Goal: Information Seeking & Learning: Learn about a topic

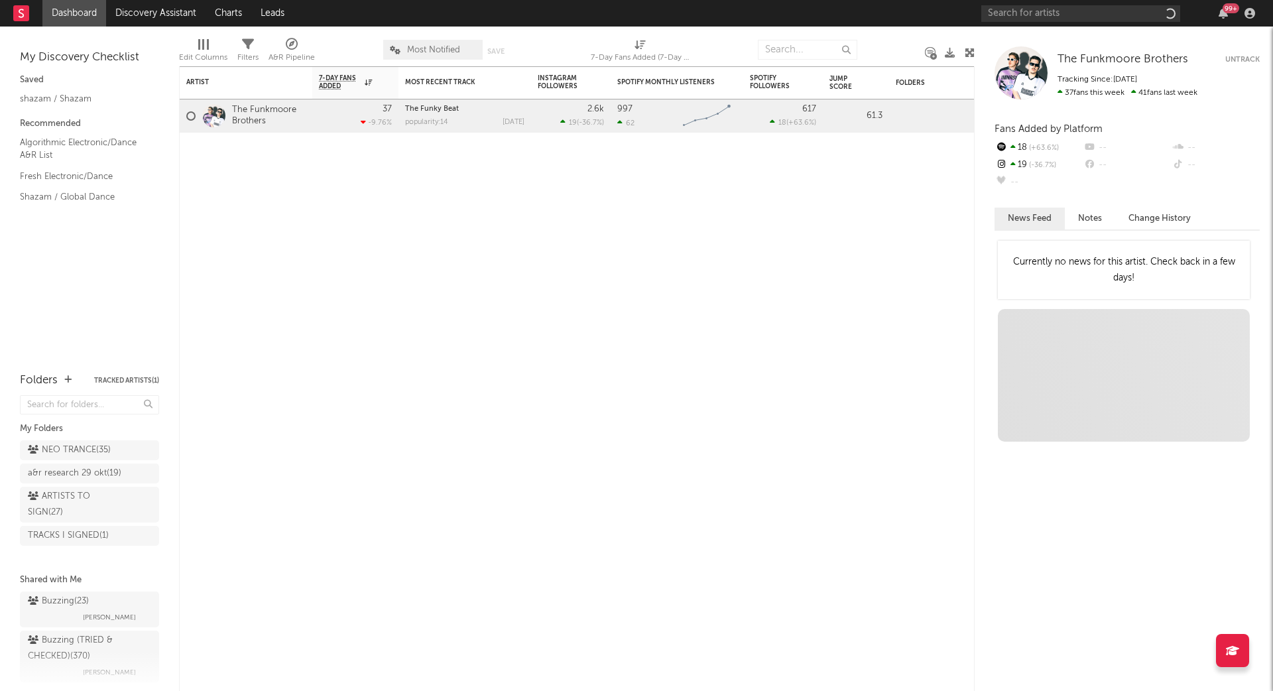
scroll to position [12, 0]
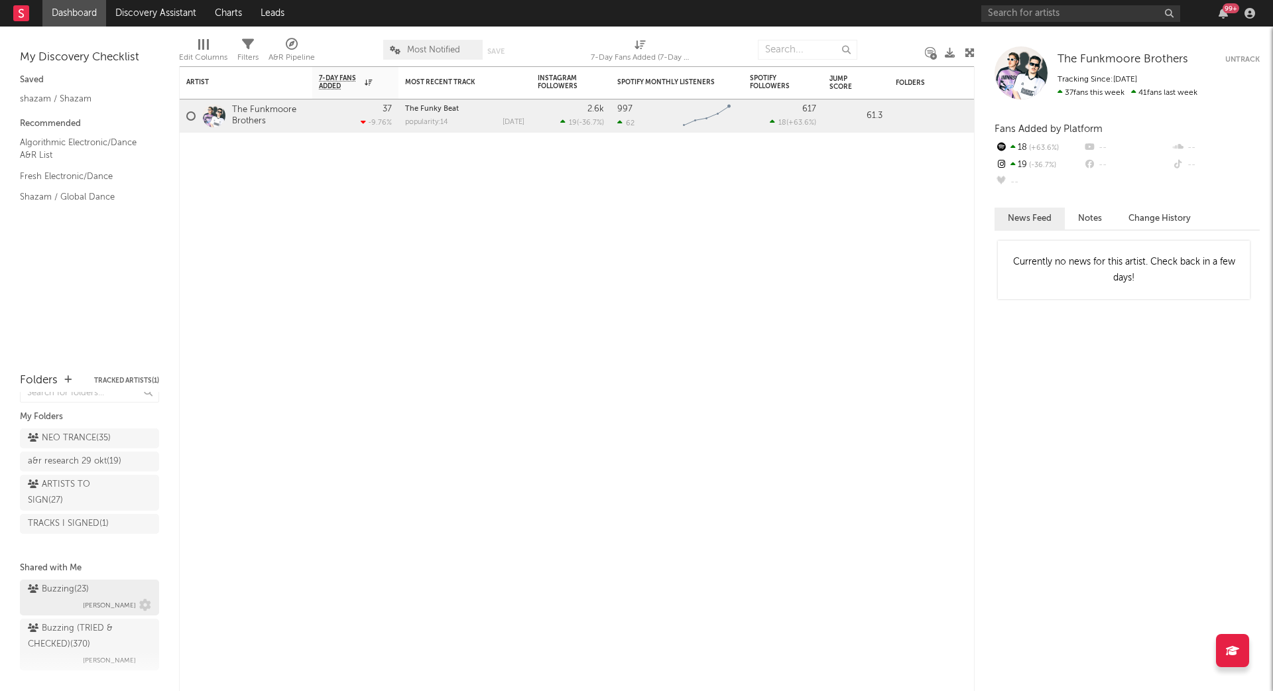
click at [74, 590] on div "Buzzing ( 23 )" at bounding box center [58, 590] width 61 height 16
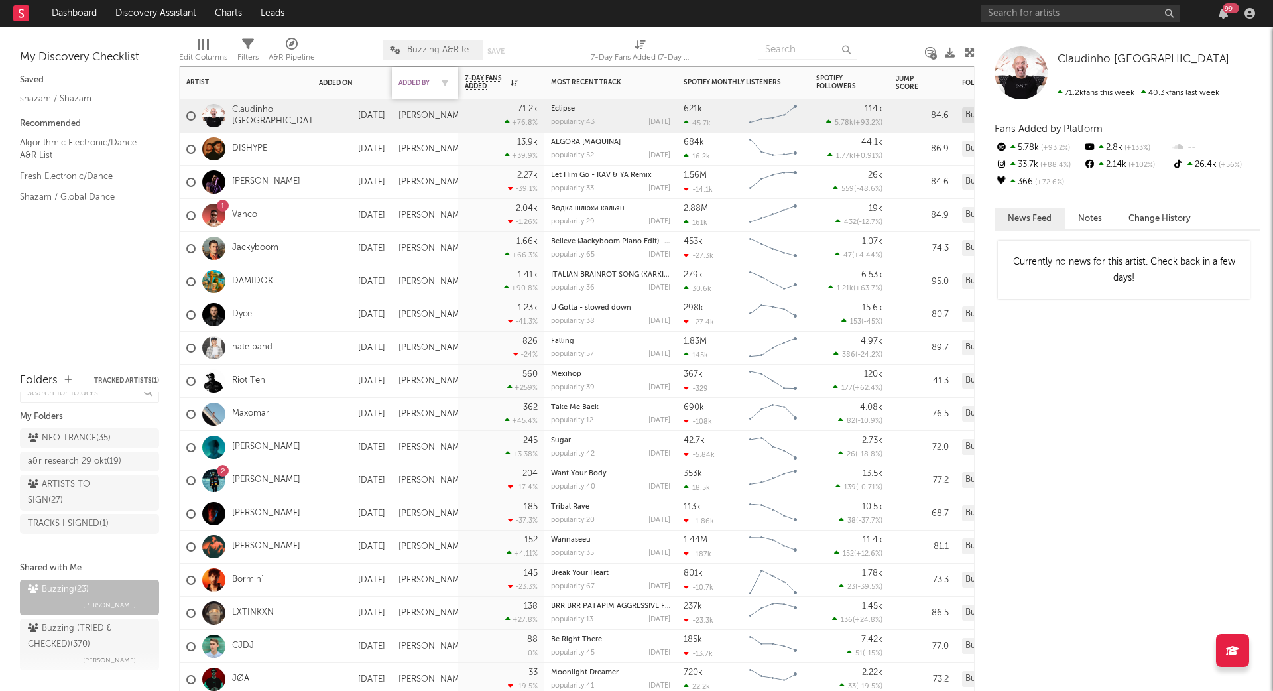
click at [415, 80] on div "Added By" at bounding box center [415, 83] width 33 height 8
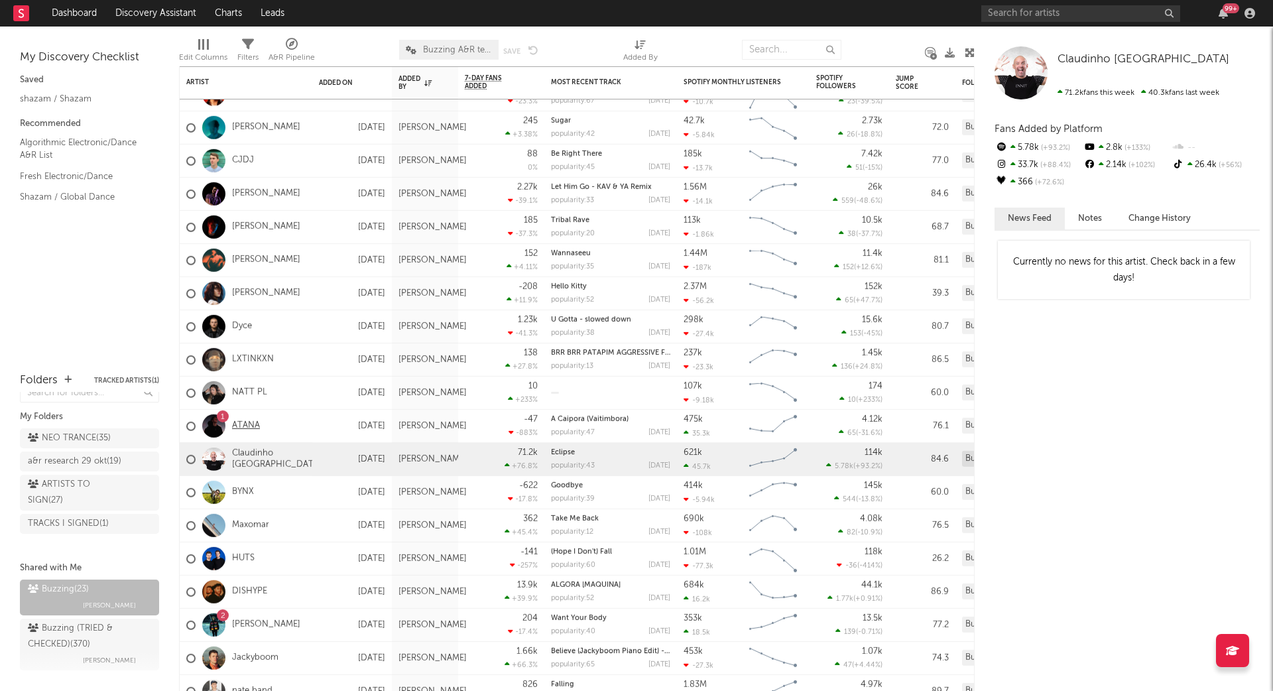
click at [249, 425] on link "ATANA" at bounding box center [246, 425] width 28 height 11
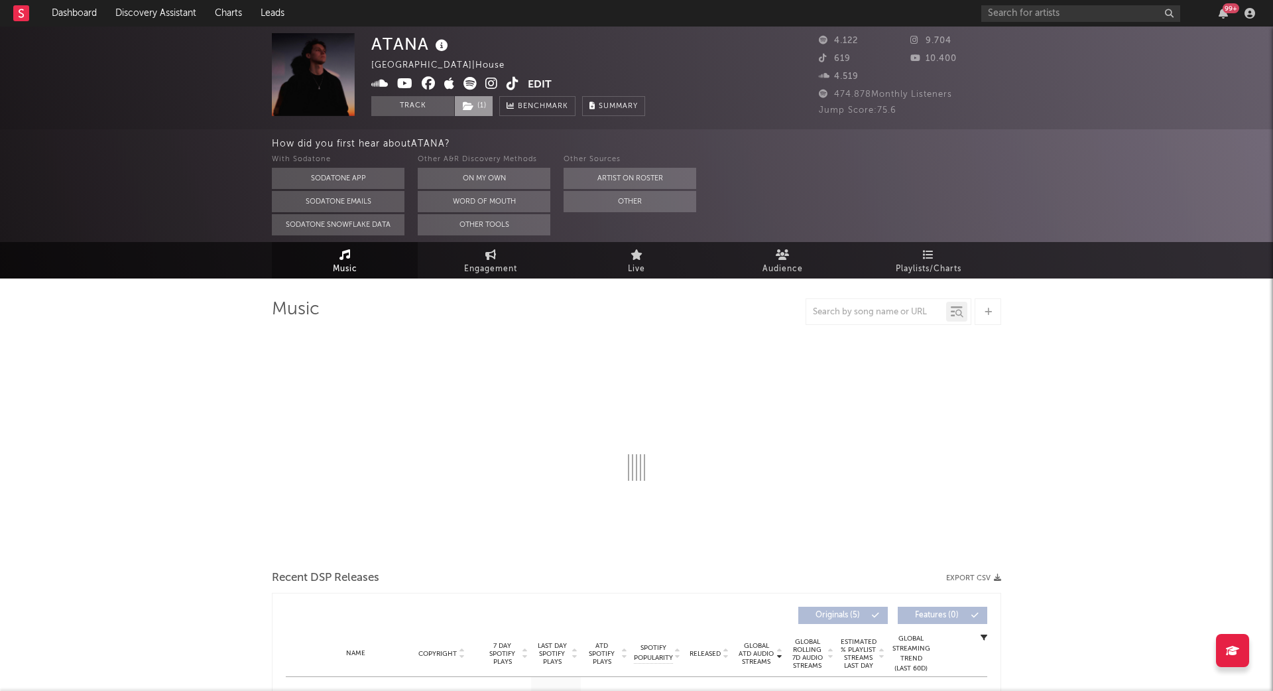
click at [479, 111] on span "( 1 )" at bounding box center [473, 106] width 39 height 20
select select "6m"
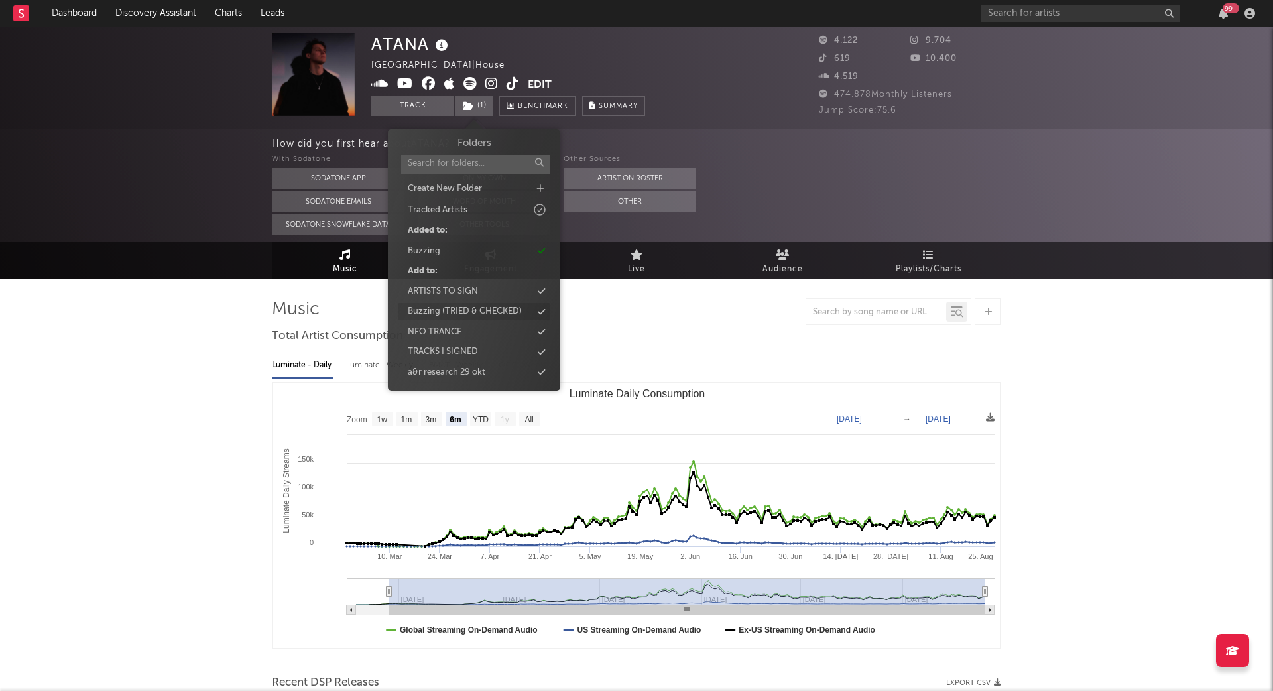
click at [454, 316] on div "Buzzing (TRIED & CHECKED)" at bounding box center [465, 311] width 114 height 13
click at [424, 243] on div "Buzzing" at bounding box center [474, 251] width 153 height 17
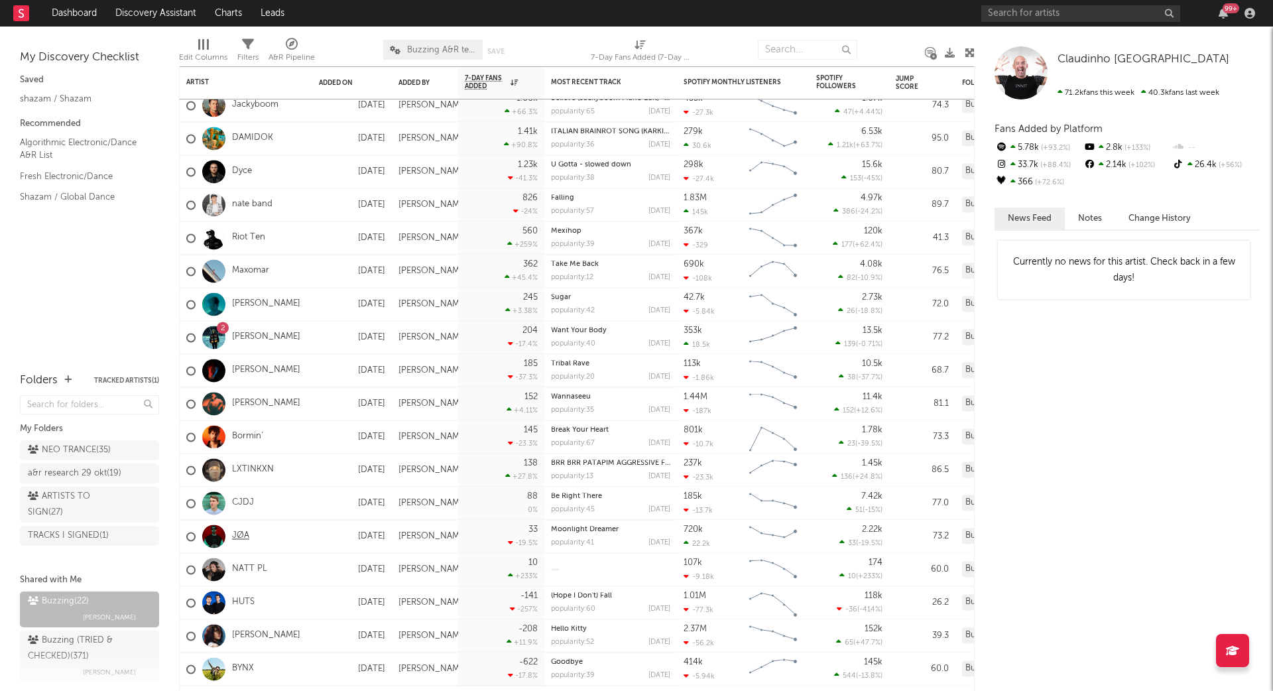
click at [243, 535] on link "JØA" at bounding box center [240, 536] width 17 height 11
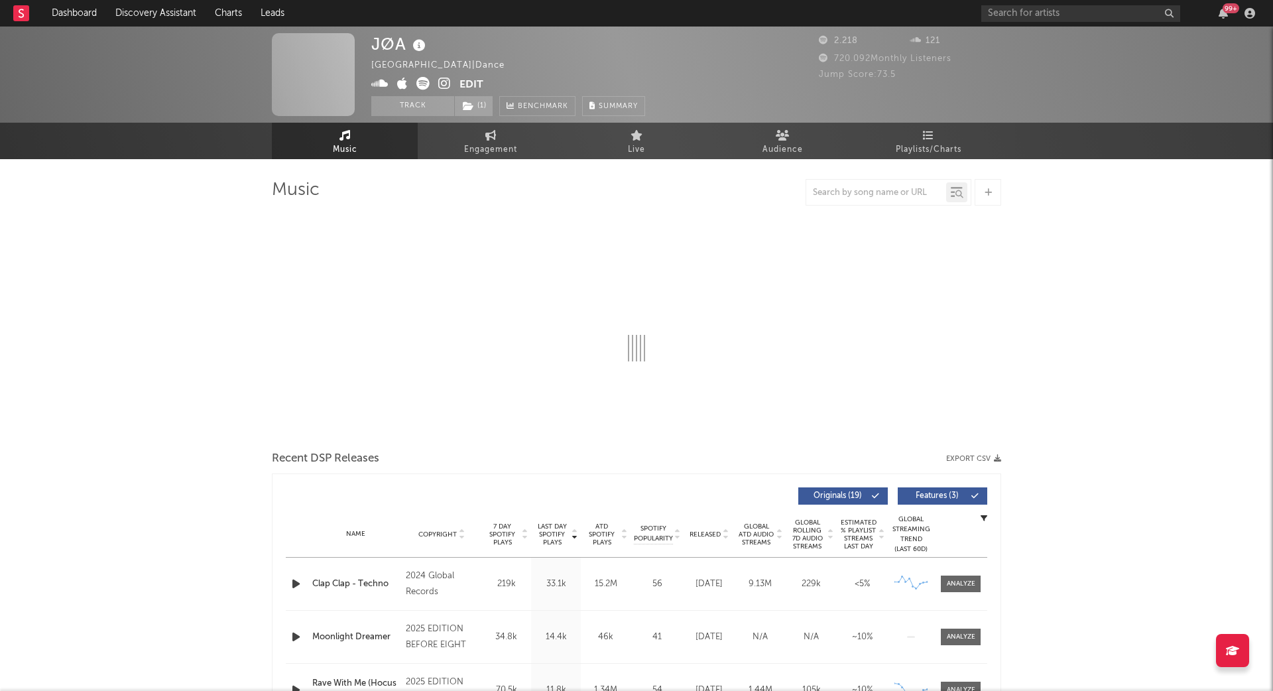
select select "6m"
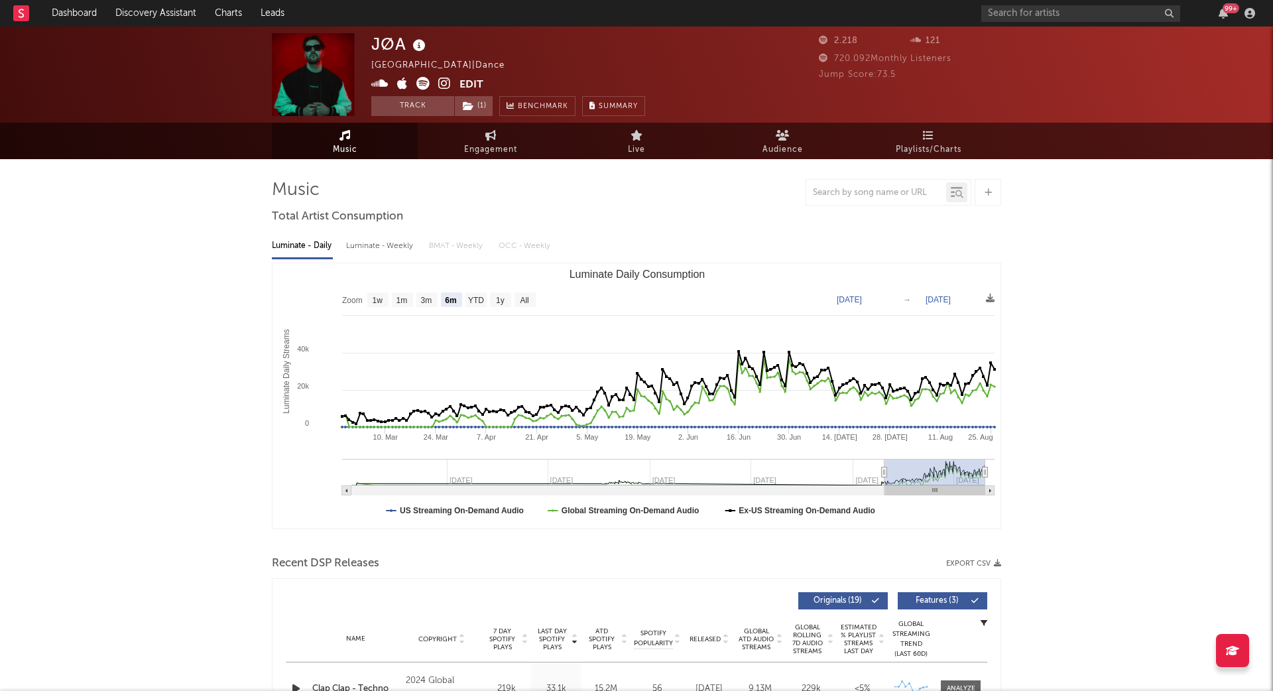
select select "6m"
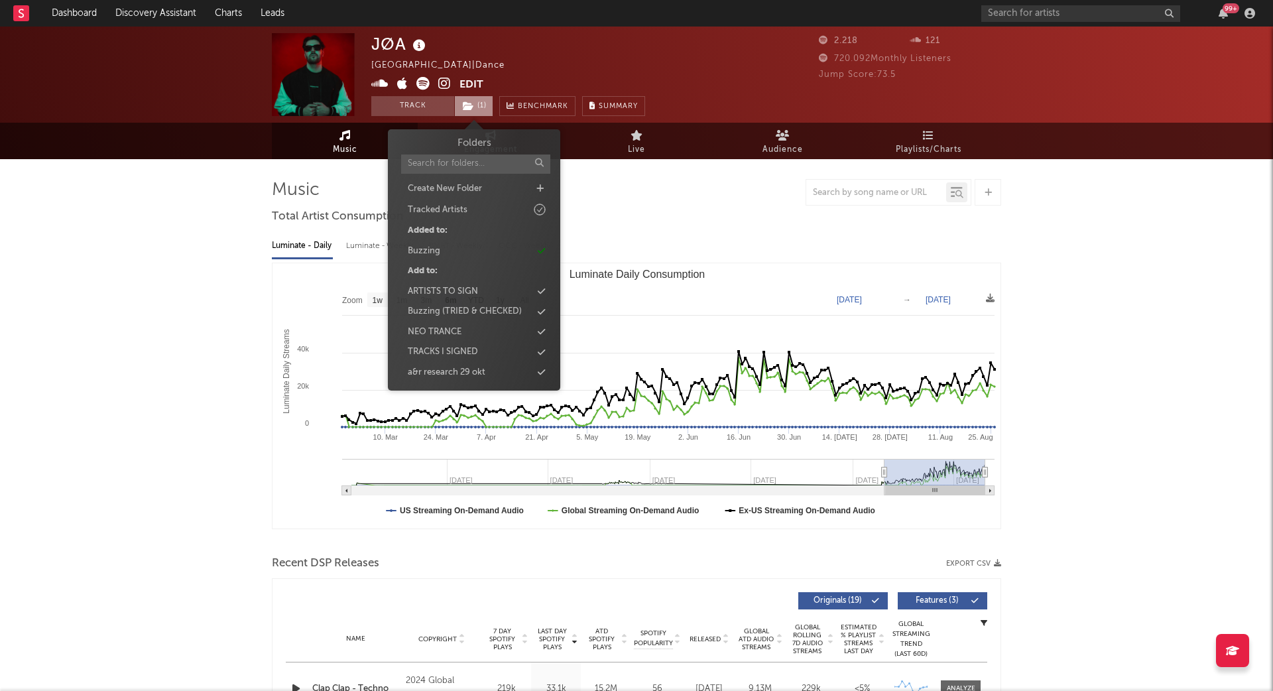
click at [478, 110] on span "( 1 )" at bounding box center [473, 106] width 39 height 20
click at [444, 252] on div "Buzzing" at bounding box center [474, 251] width 153 height 17
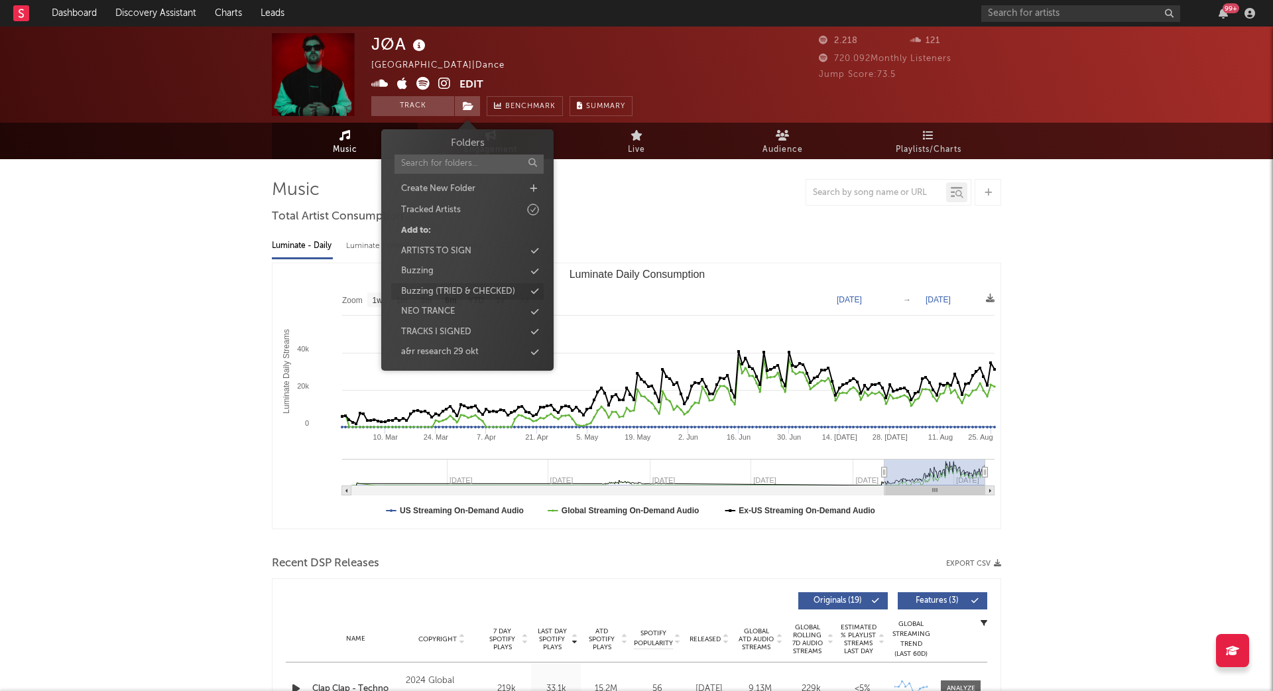
click at [444, 290] on div "Buzzing (TRIED & CHECKED)" at bounding box center [458, 291] width 114 height 13
